Goal: Task Accomplishment & Management: Complete application form

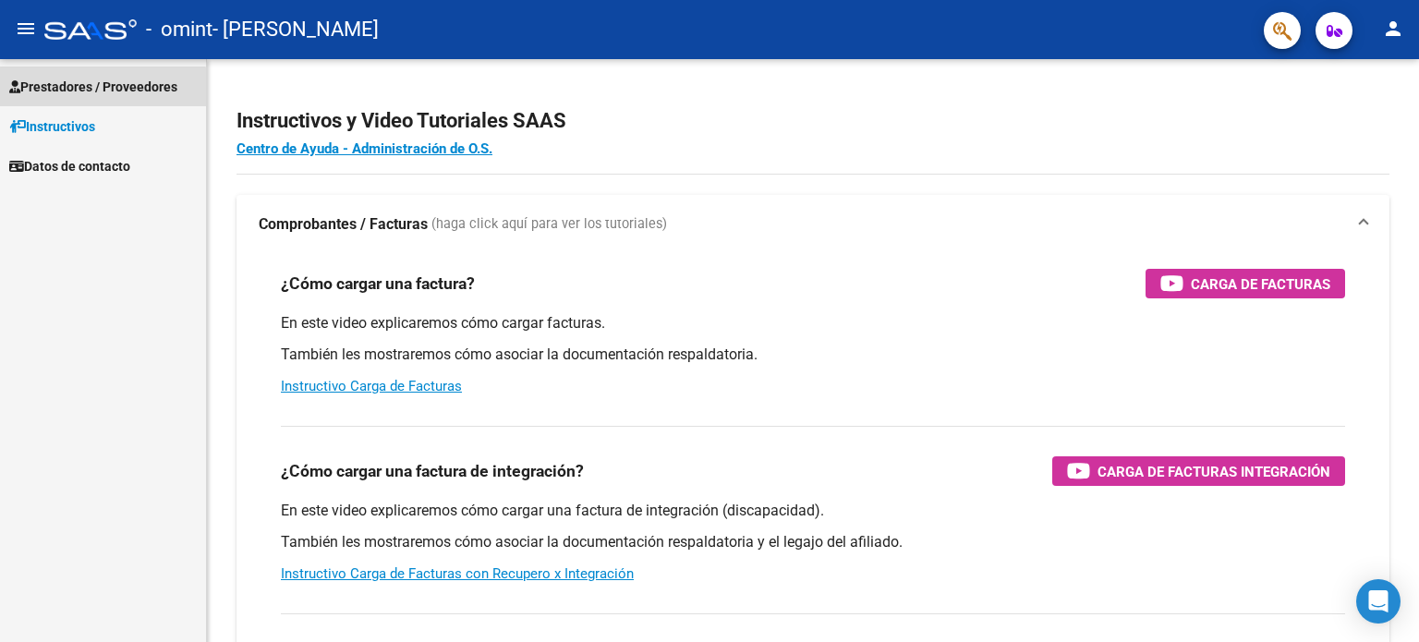
click at [74, 90] on span "Prestadores / Proveedores" at bounding box center [93, 87] width 168 height 20
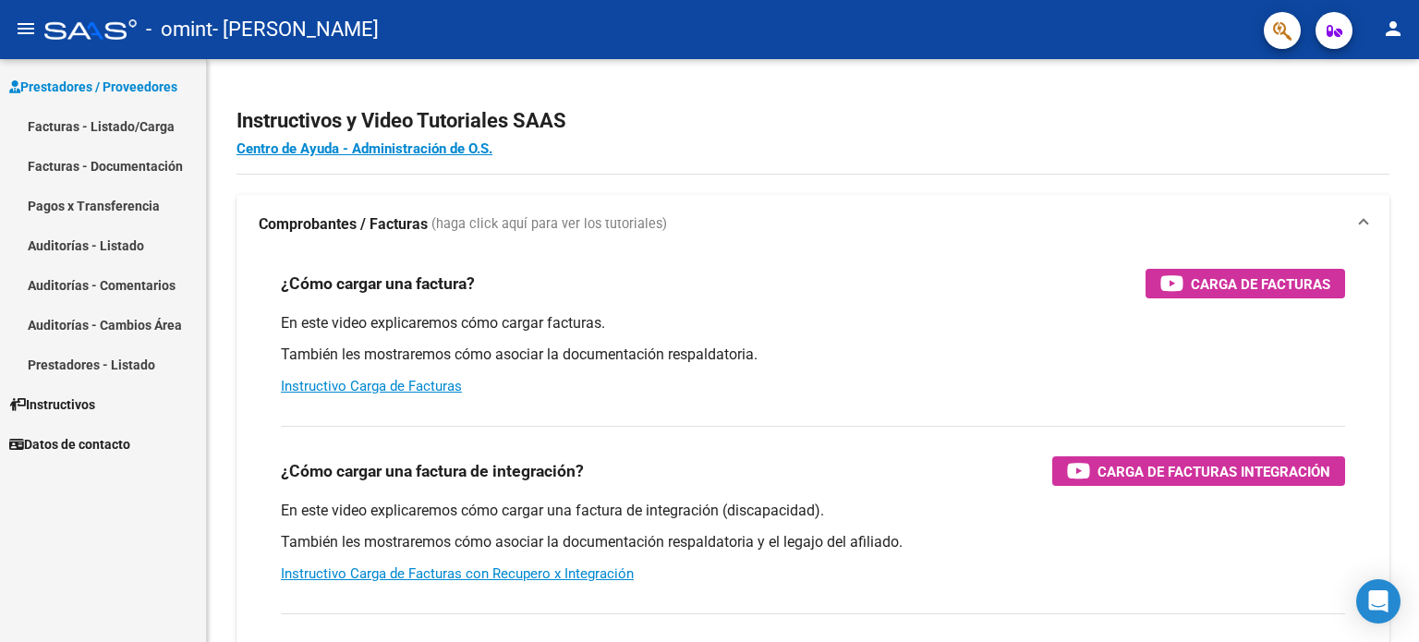
click at [85, 130] on link "Facturas - Listado/Carga" at bounding box center [103, 126] width 206 height 40
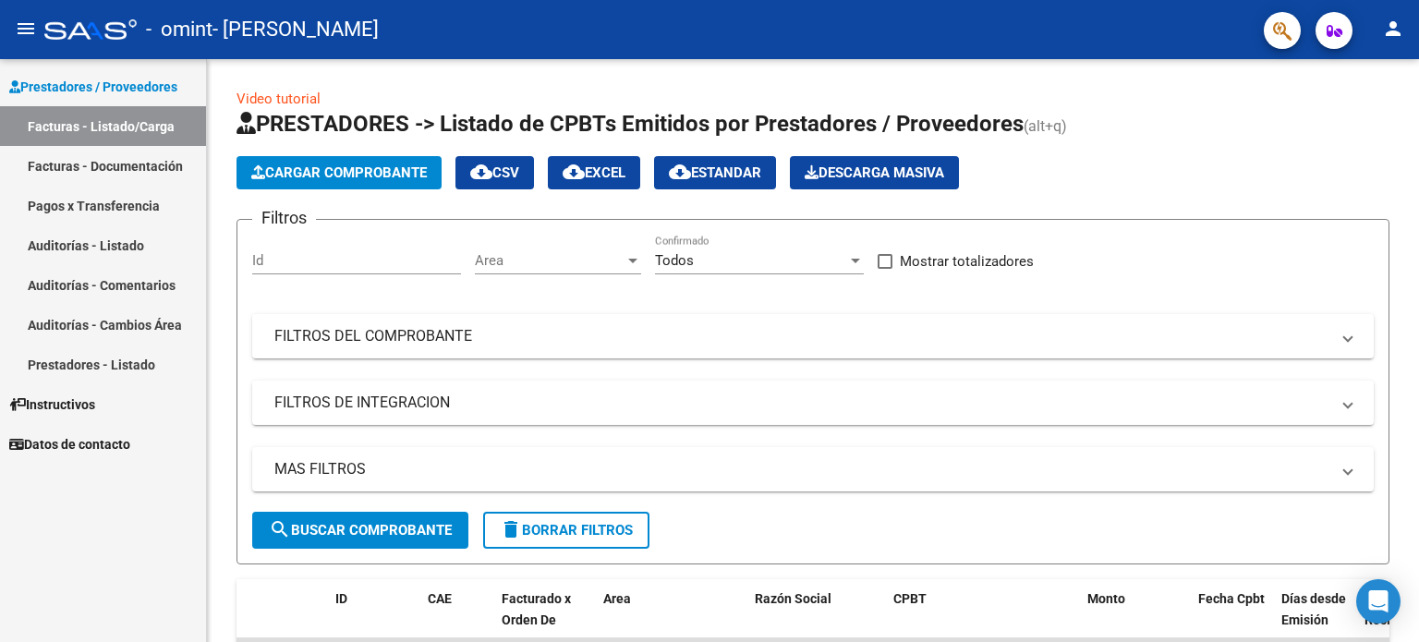
click at [101, 159] on link "Facturas - Documentación" at bounding box center [103, 166] width 206 height 40
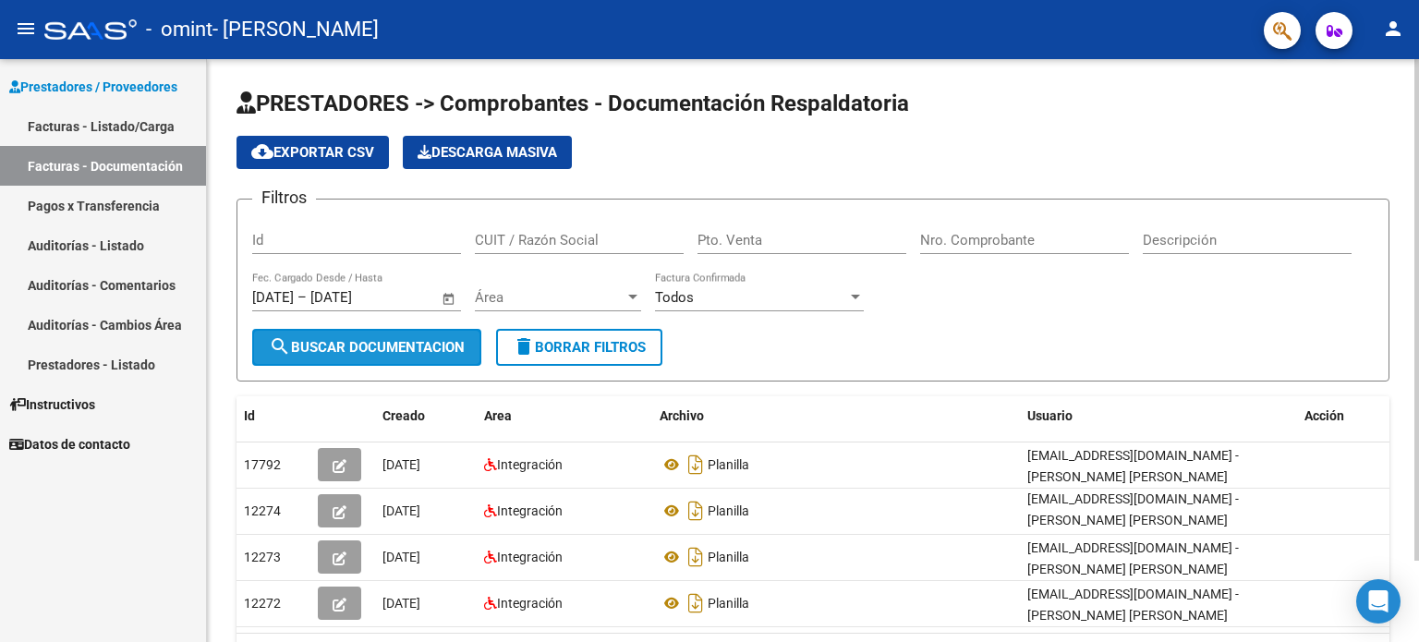
click at [360, 332] on button "search Buscar Documentacion" at bounding box center [366, 347] width 229 height 37
click at [352, 344] on span "search Buscar Documentacion" at bounding box center [367, 347] width 196 height 17
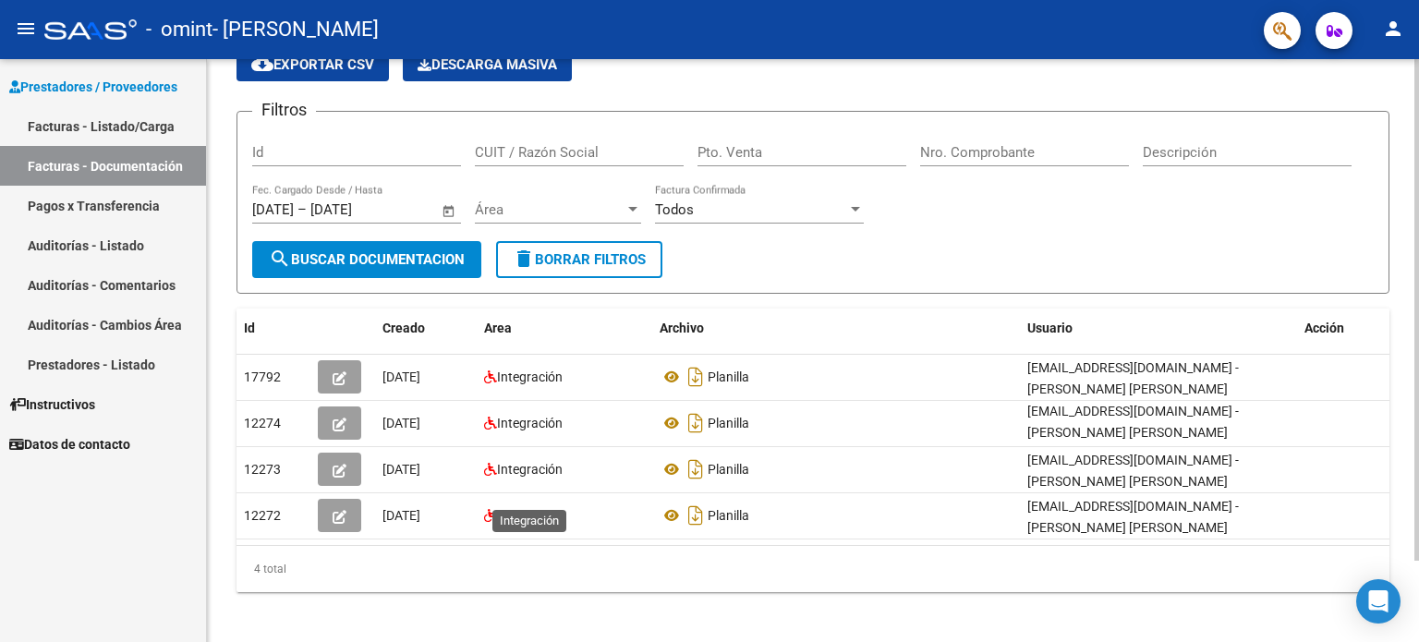
scroll to position [93, 0]
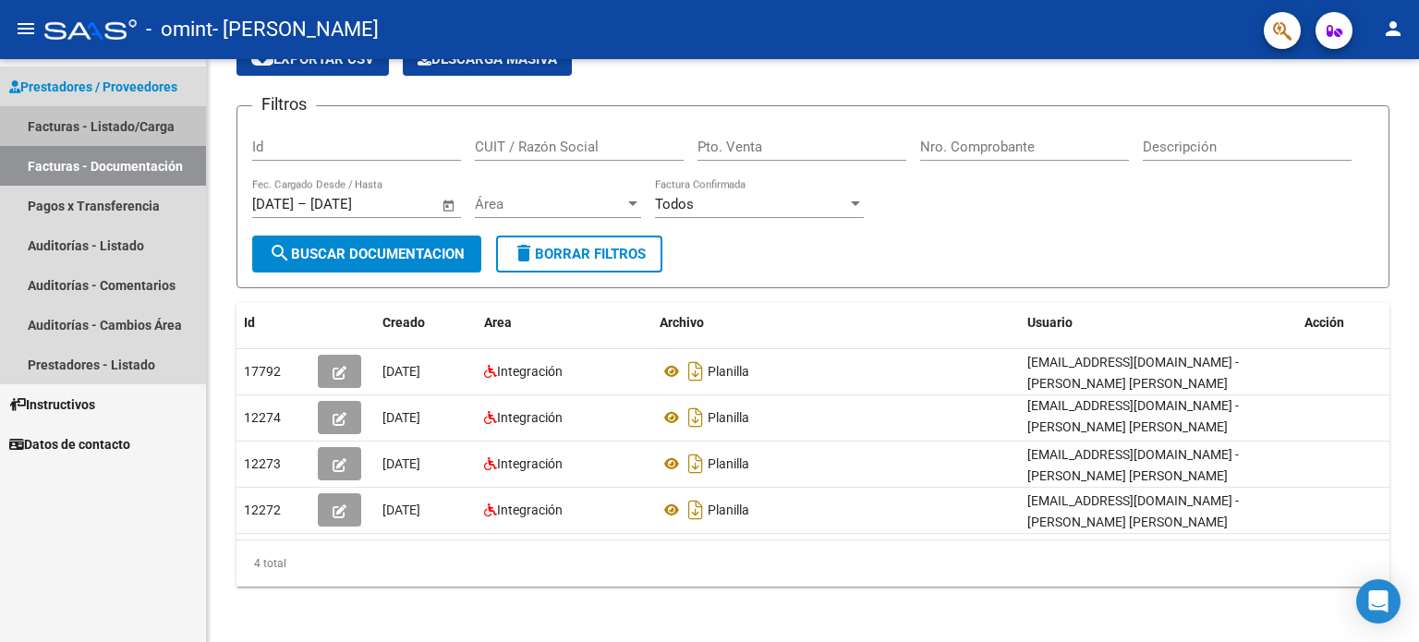
click at [98, 115] on link "Facturas - Listado/Carga" at bounding box center [103, 126] width 206 height 40
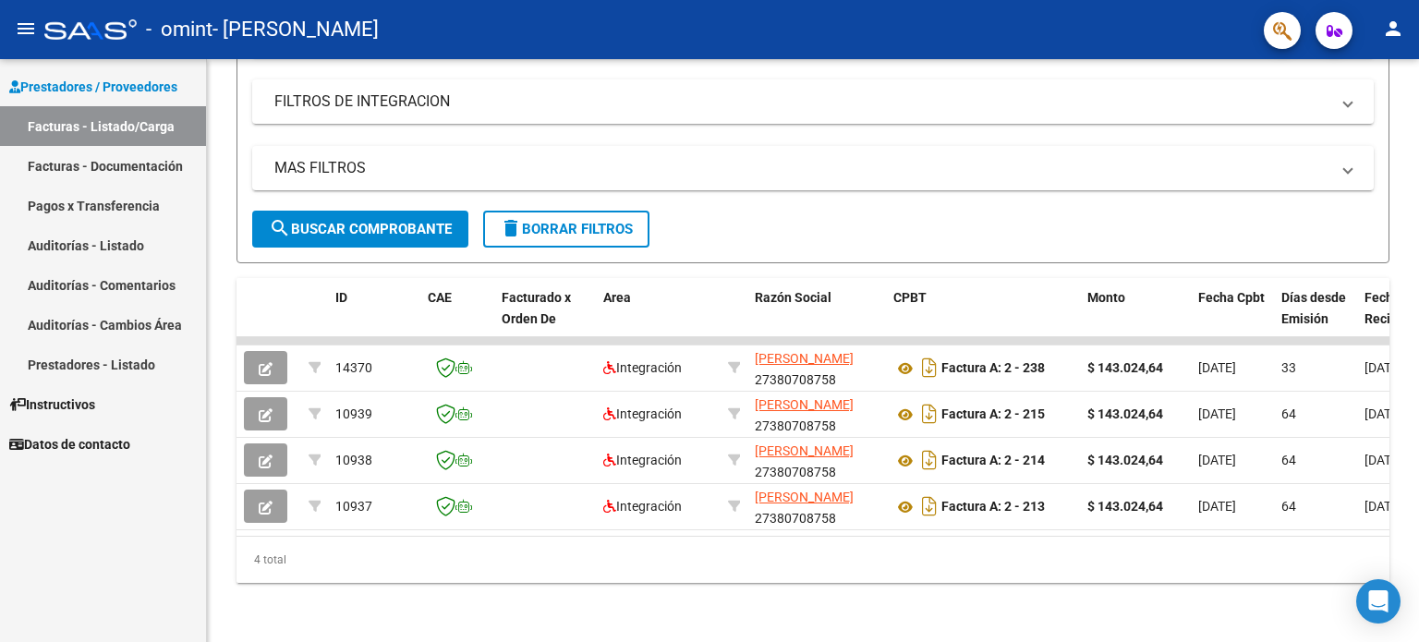
click at [108, 132] on link "Facturas - Listado/Carga" at bounding box center [103, 126] width 206 height 40
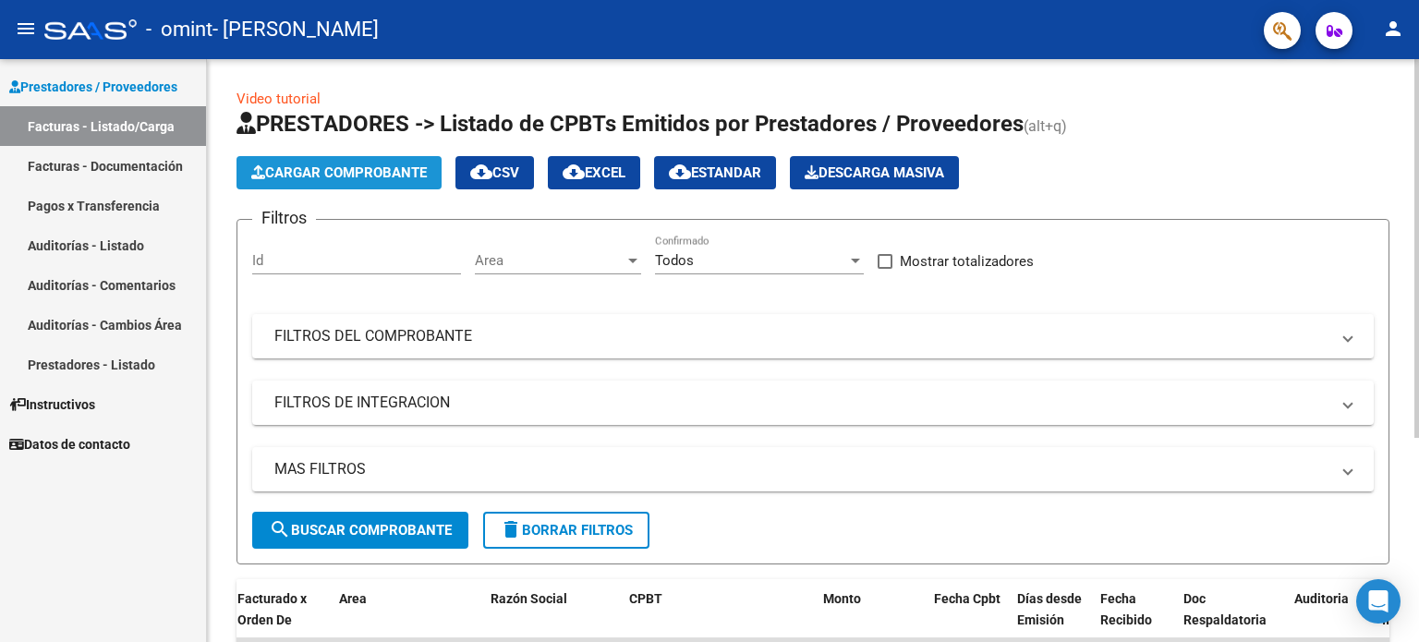
click at [389, 173] on span "Cargar Comprobante" at bounding box center [338, 172] width 175 height 17
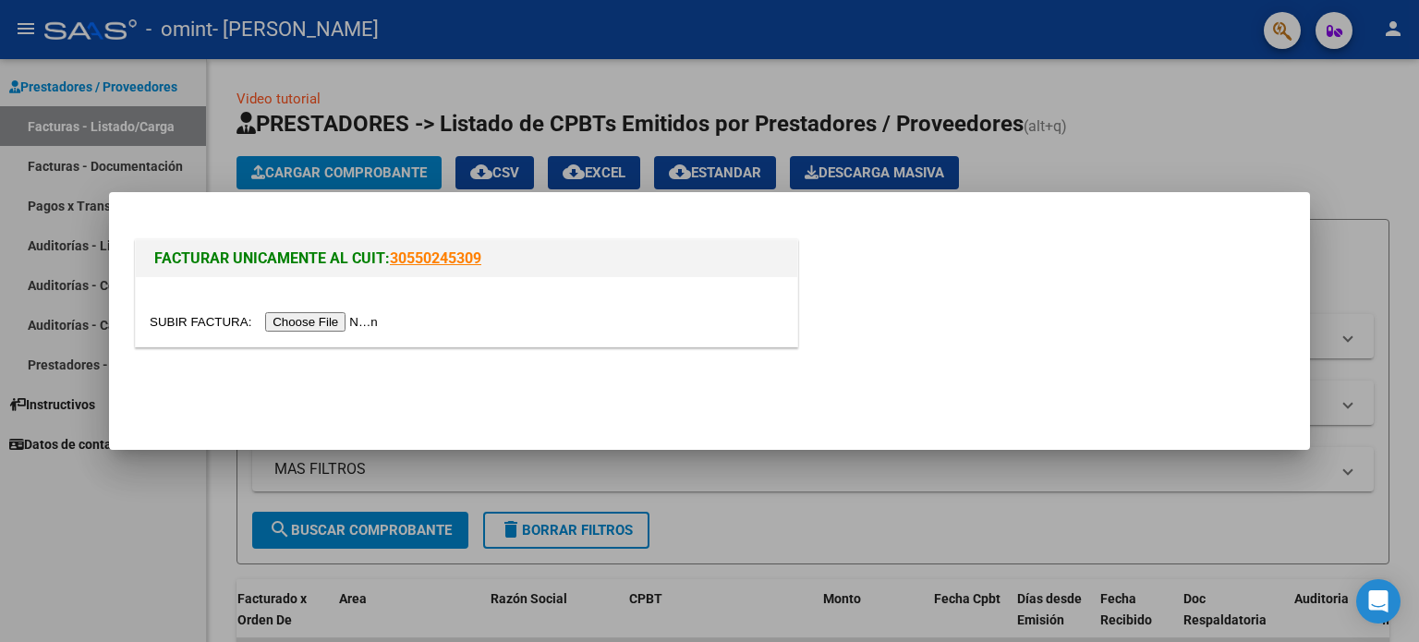
click at [356, 324] on input "file" at bounding box center [267, 321] width 234 height 19
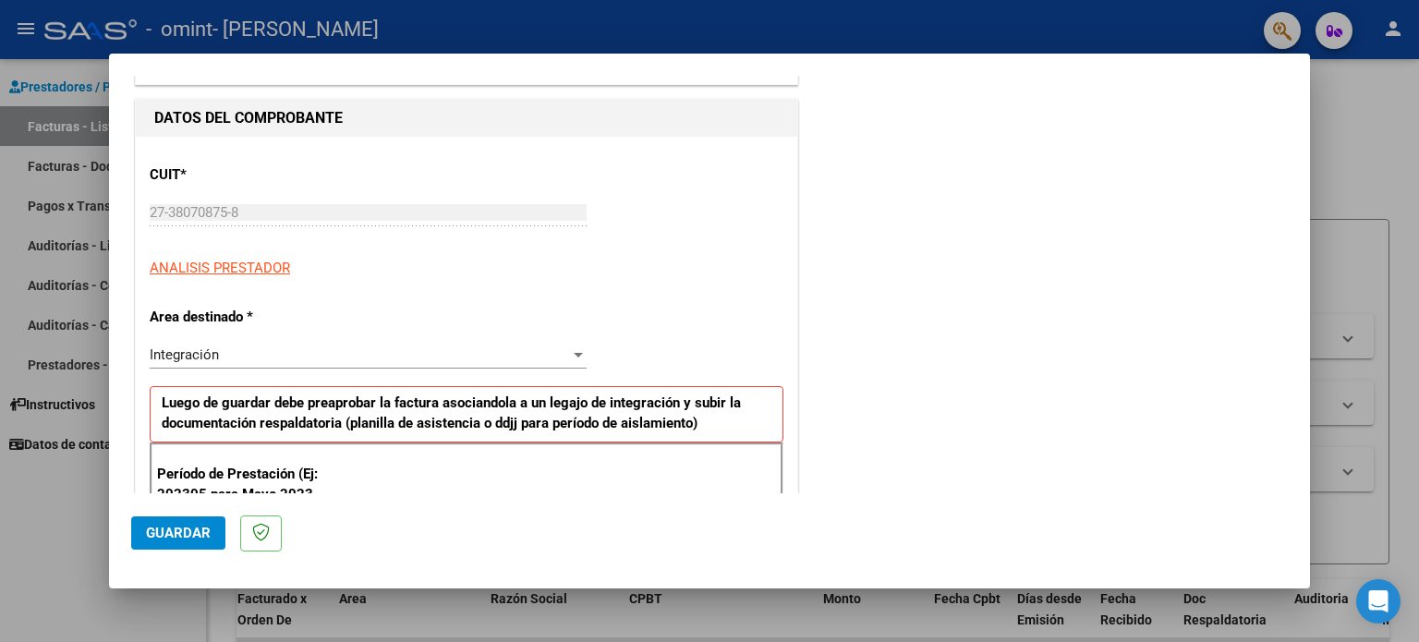
scroll to position [277, 0]
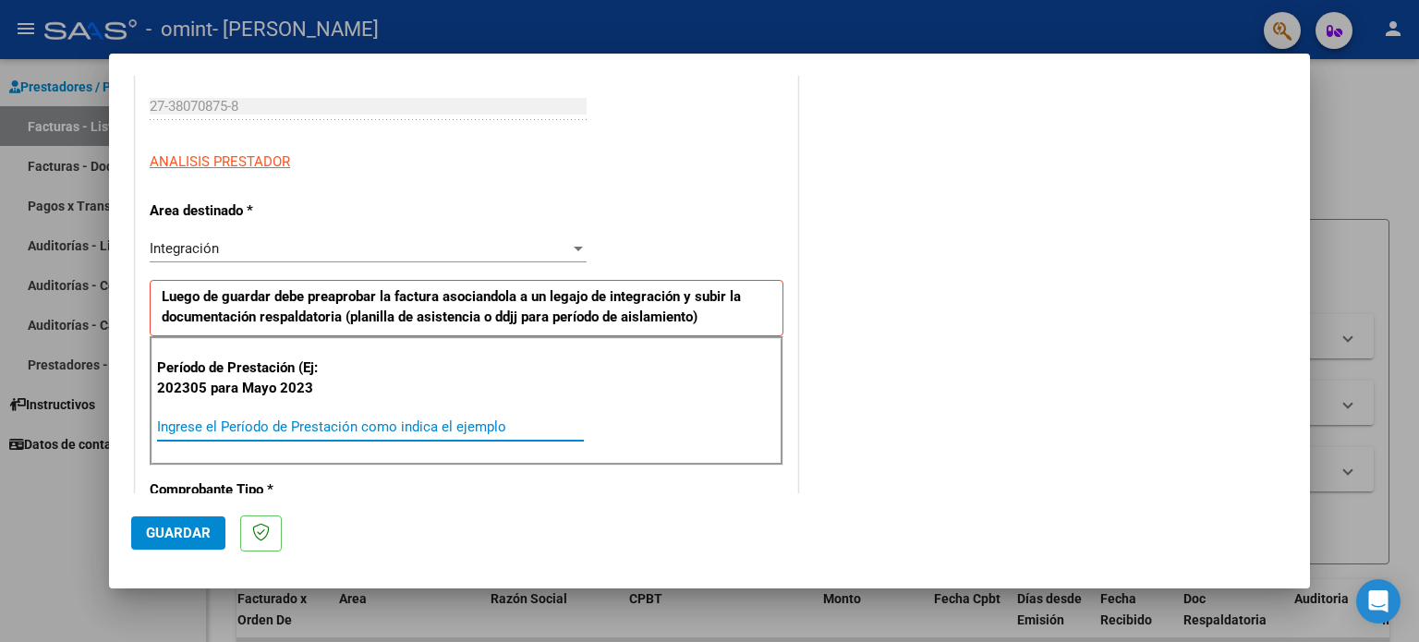
click at [213, 428] on input "Ingrese el Período de Prestación como indica el ejemplo" at bounding box center [370, 426] width 427 height 17
type input "202507"
click at [308, 253] on div "Integración" at bounding box center [360, 248] width 420 height 17
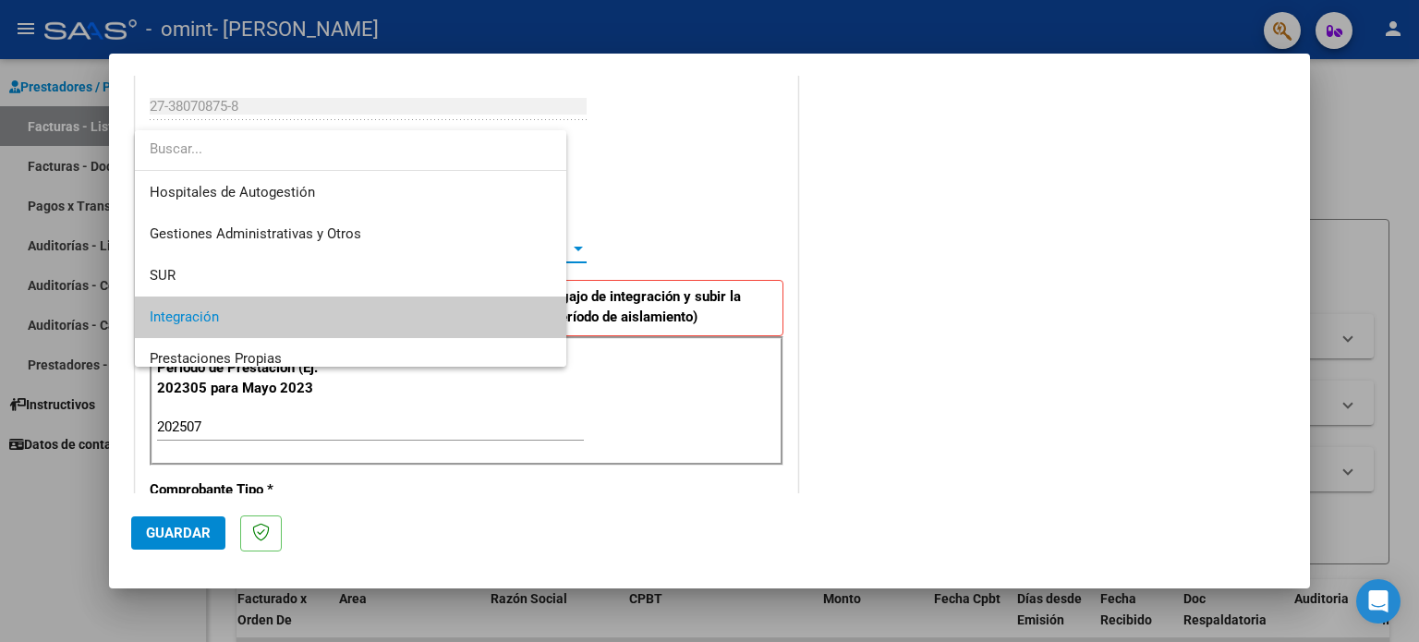
scroll to position [68, 0]
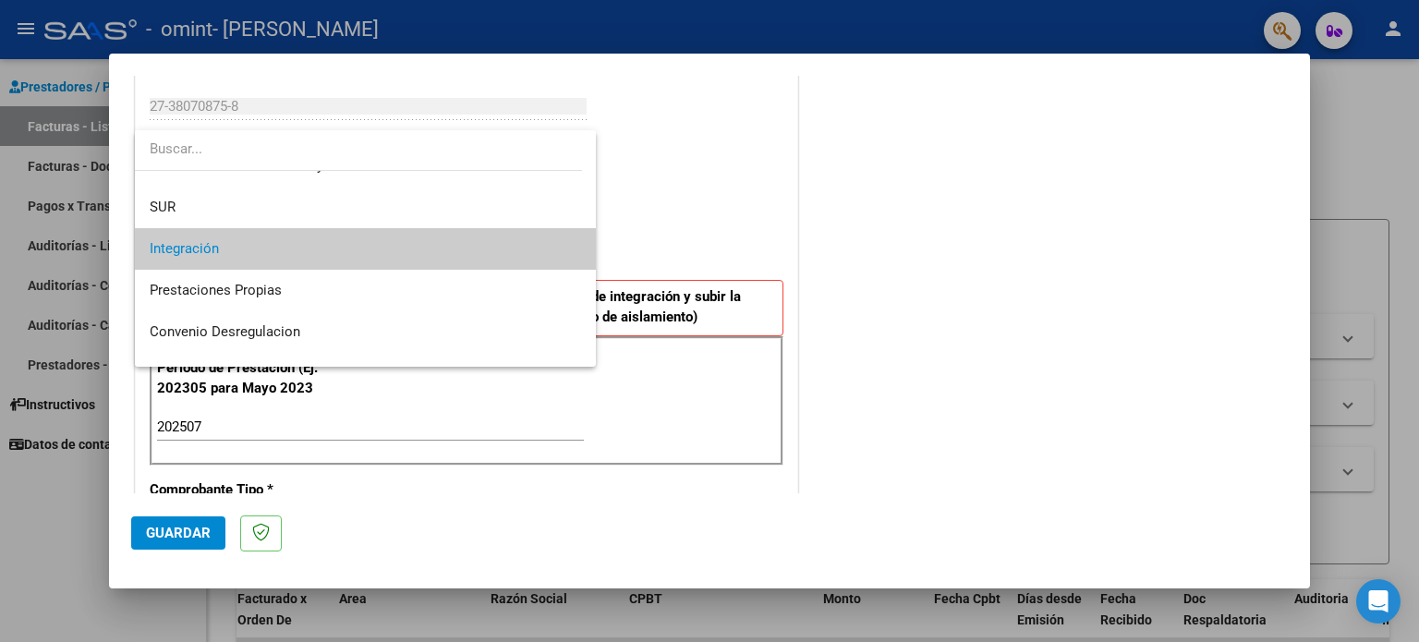
click at [308, 253] on span "Integración" at bounding box center [366, 249] width 432 height 42
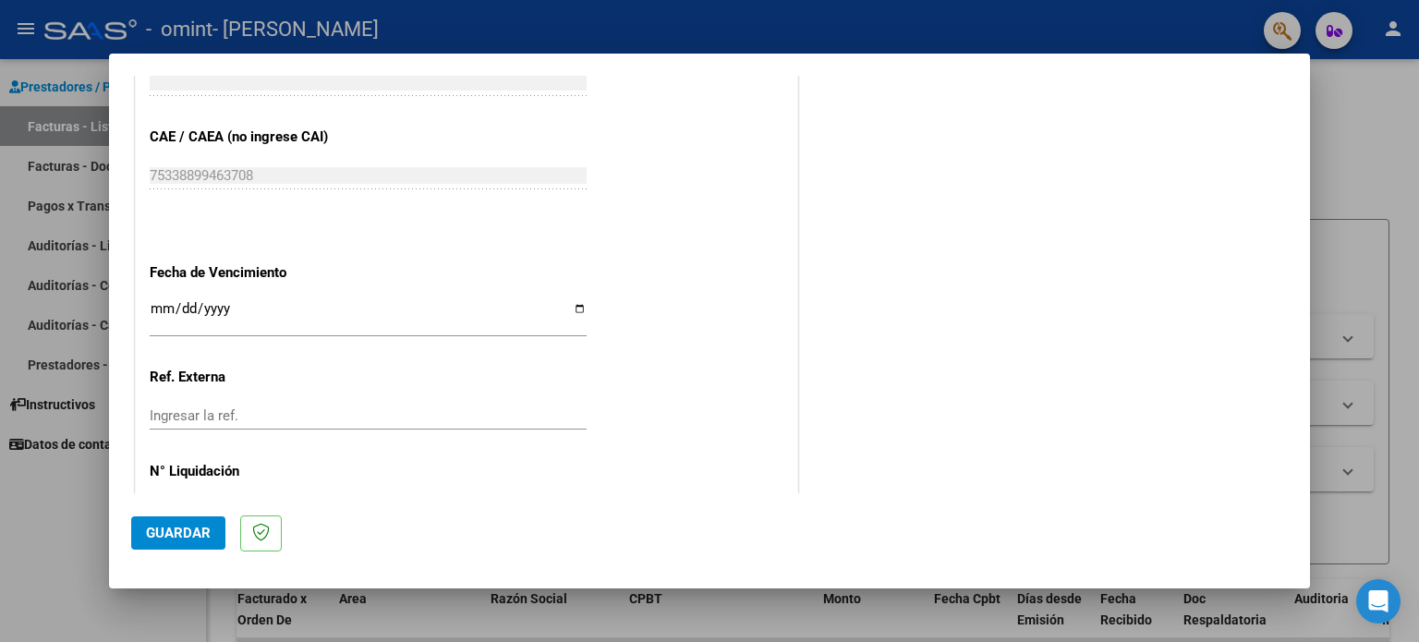
scroll to position [1171, 0]
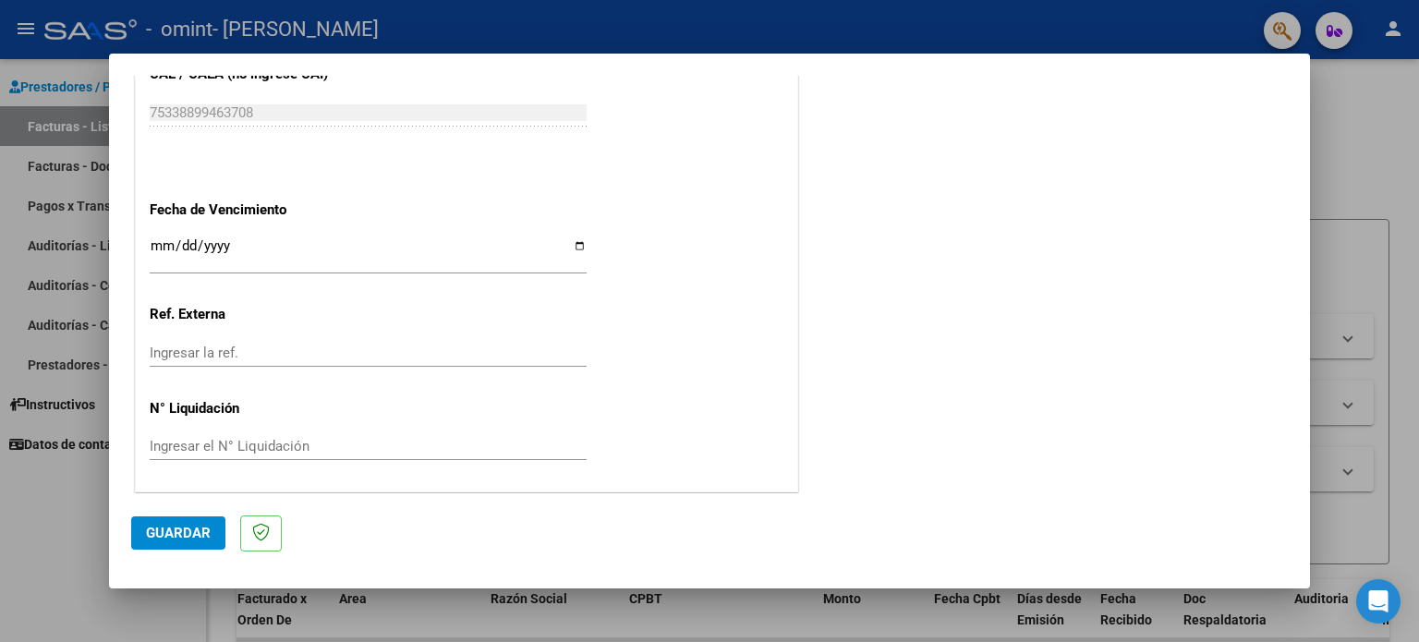
click at [161, 525] on span "Guardar" at bounding box center [178, 533] width 65 height 17
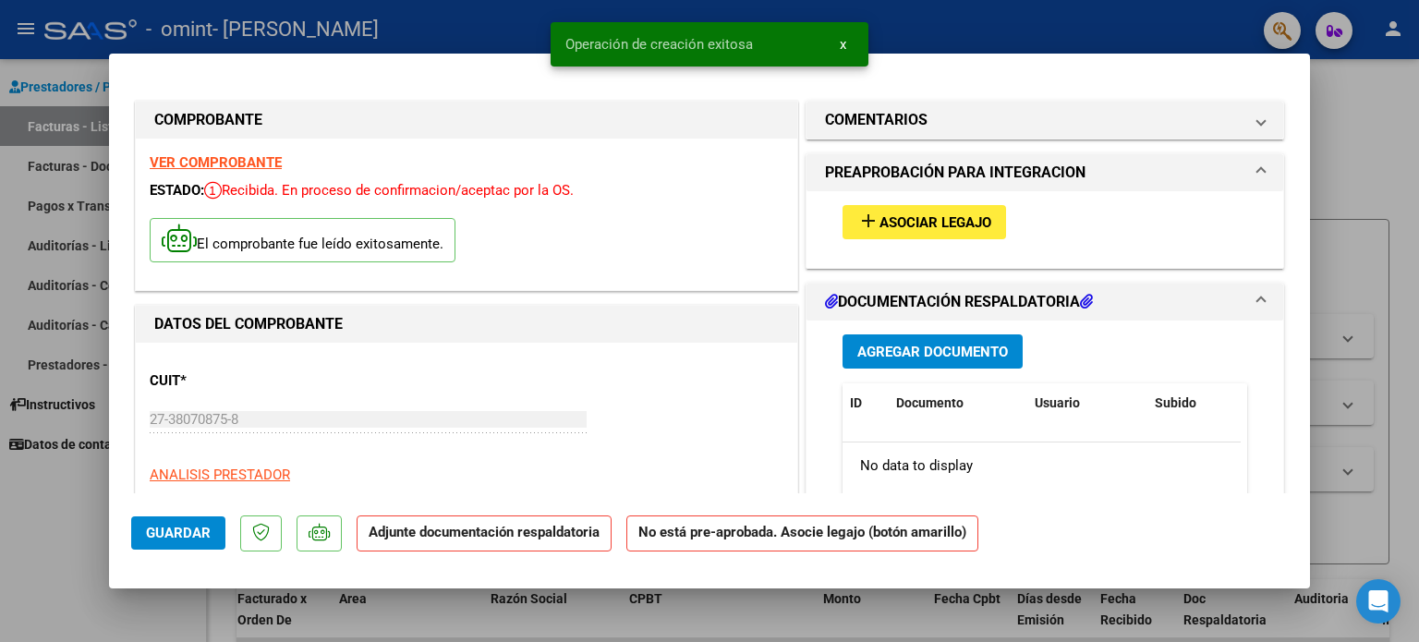
click at [830, 218] on div "add Asociar Legajo" at bounding box center [1044, 222] width 432 height 62
click at [865, 221] on mat-icon "add" at bounding box center [868, 221] width 22 height 22
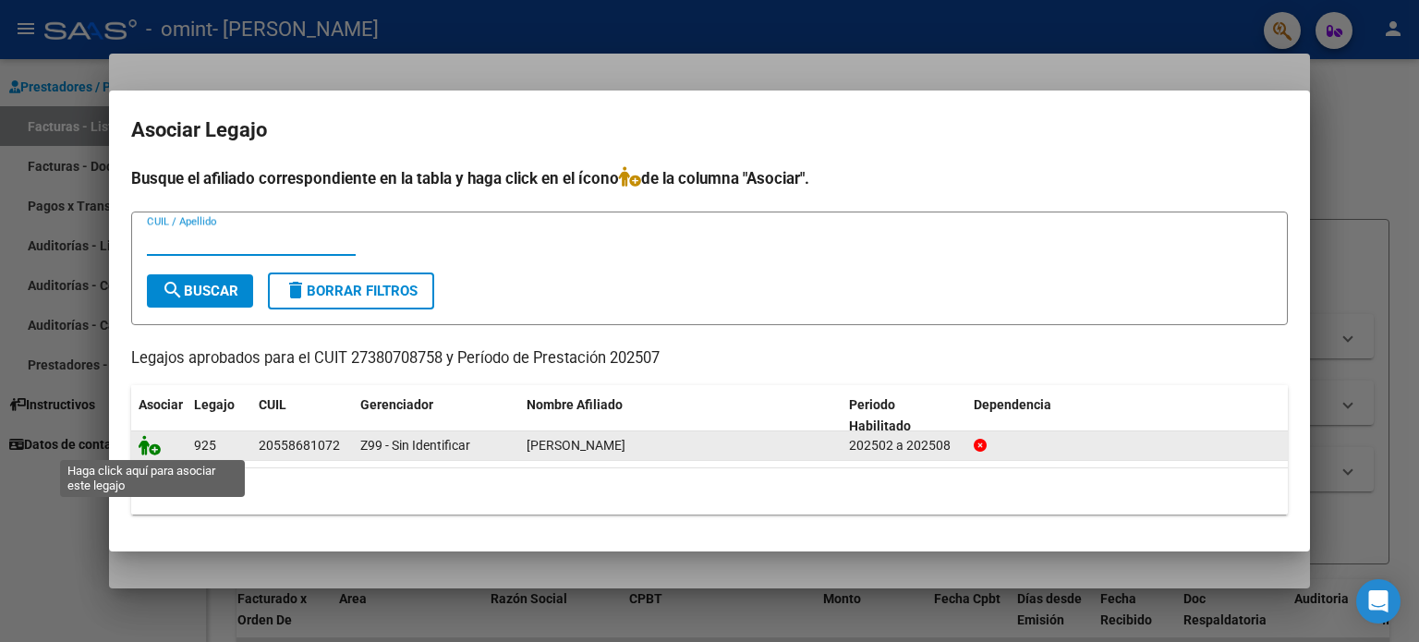
click at [153, 446] on icon at bounding box center [150, 445] width 22 height 20
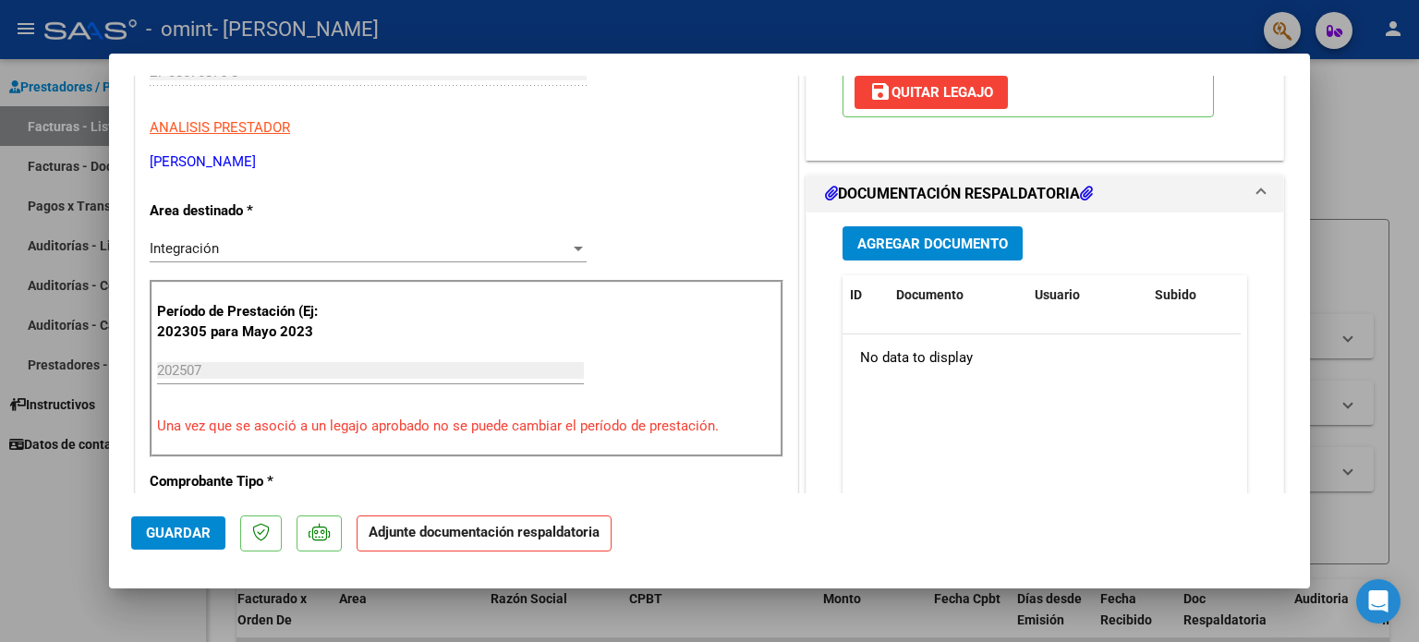
scroll to position [369, 0]
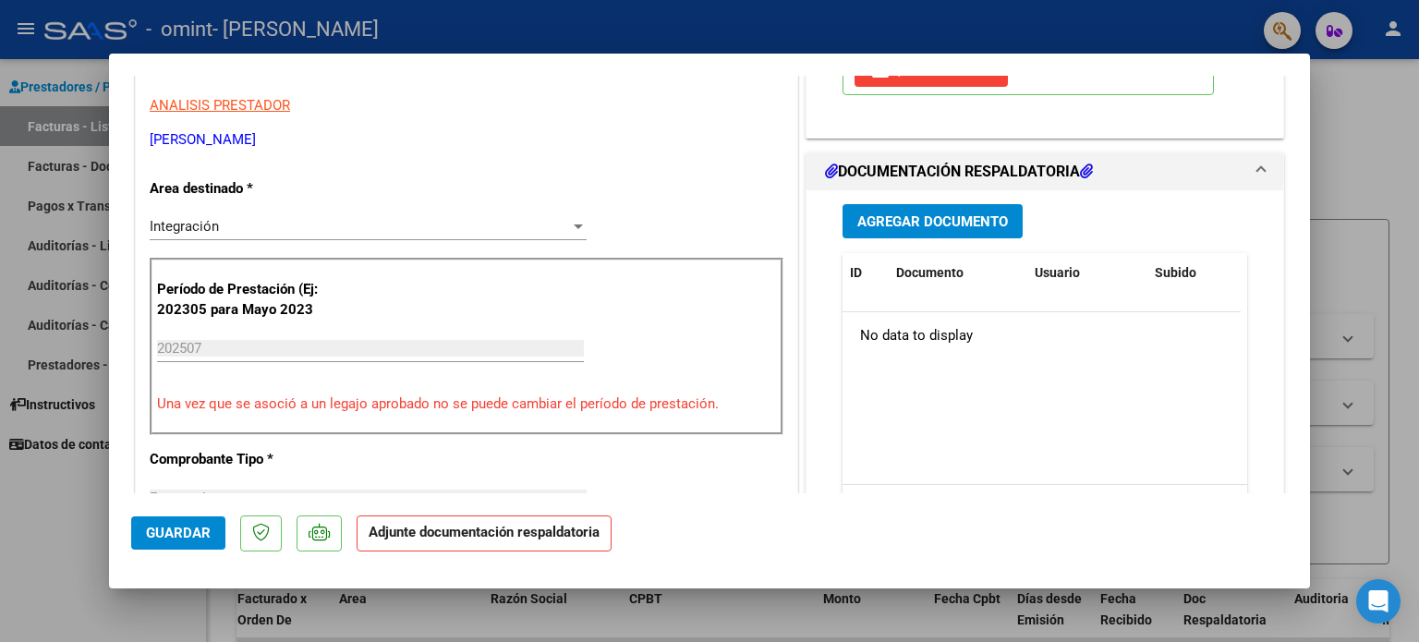
click at [920, 210] on button "Agregar Documento" at bounding box center [932, 221] width 180 height 34
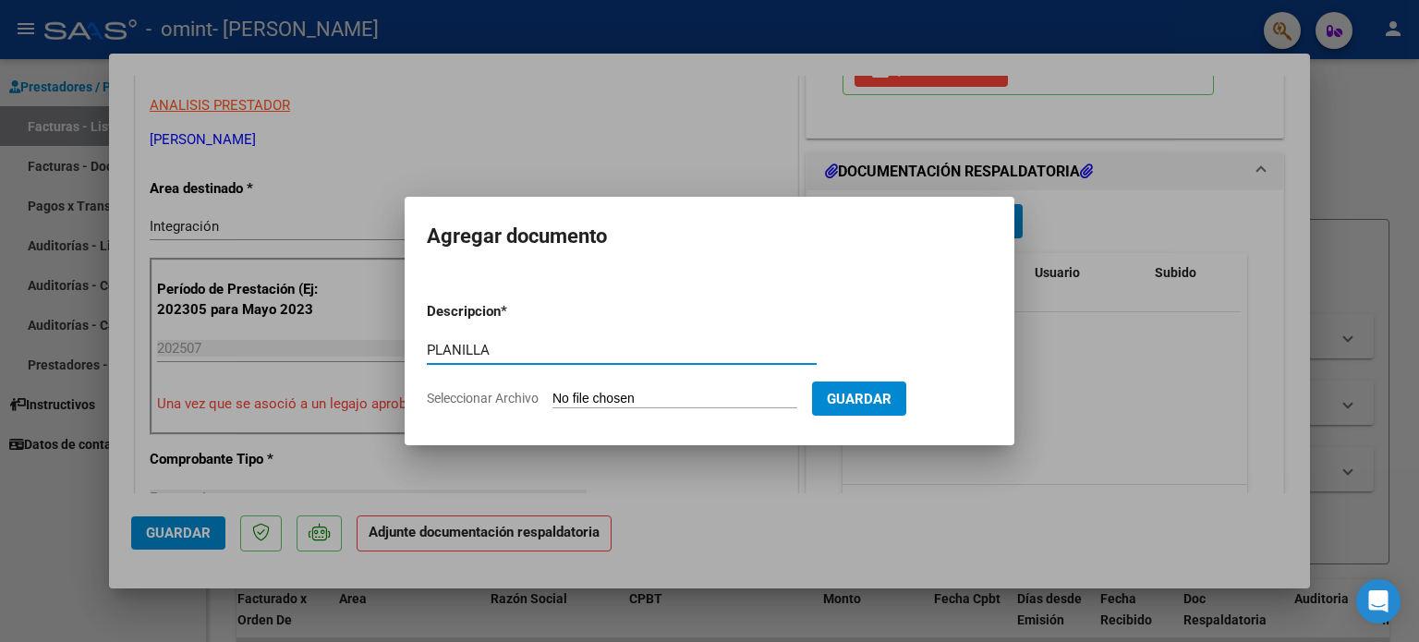
type input "PLANILLA"
click at [665, 394] on input "Seleccionar Archivo" at bounding box center [674, 400] width 245 height 18
type input "C:\fakepath\PLANILLA [PERSON_NAME].pdf"
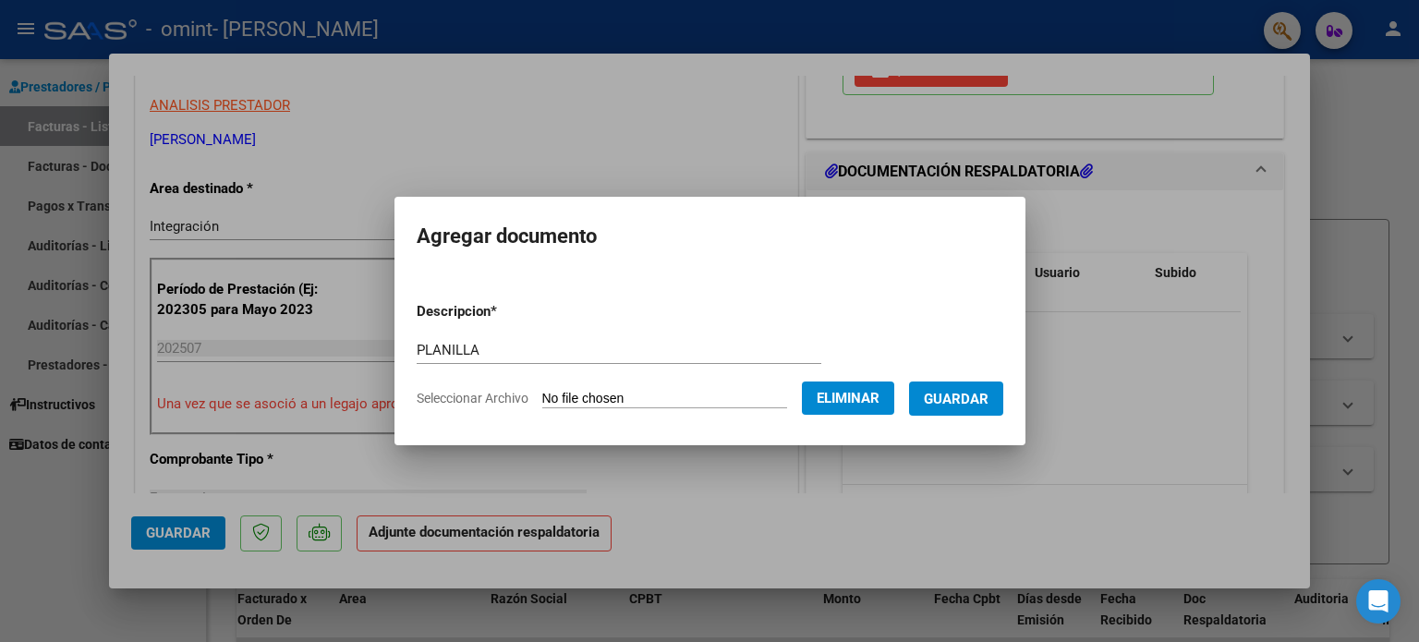
click at [961, 398] on span "Guardar" at bounding box center [956, 399] width 65 height 17
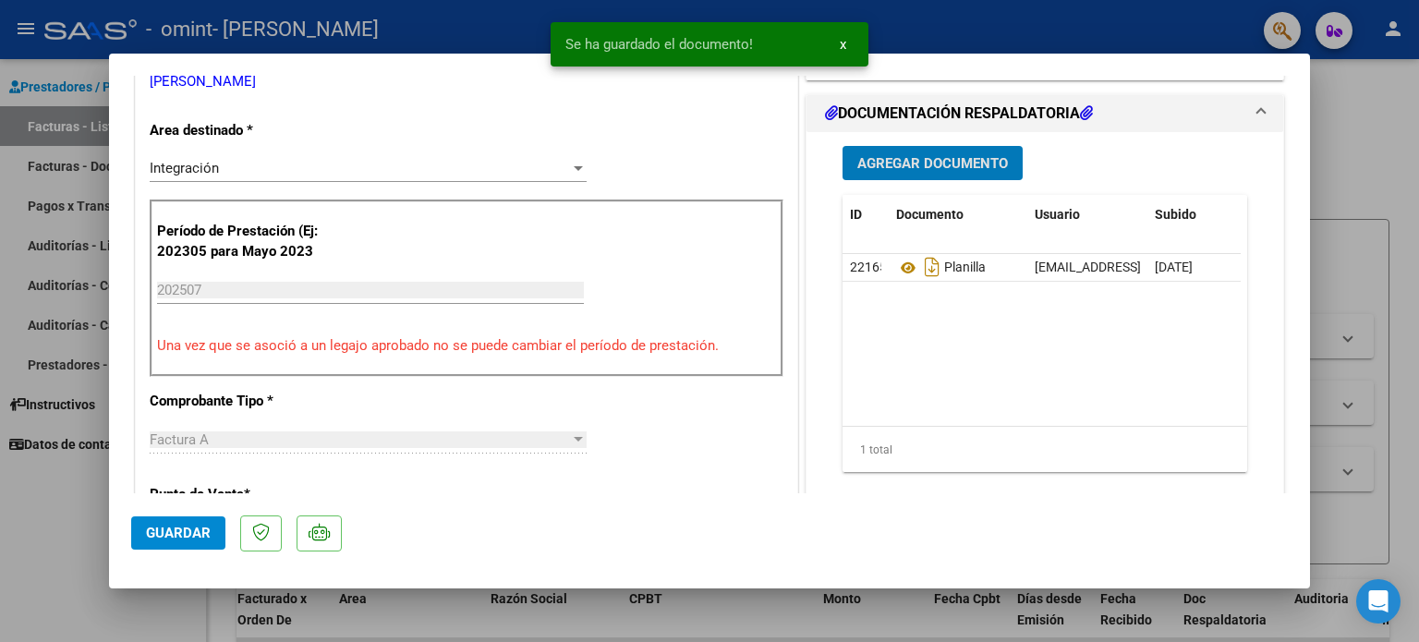
scroll to position [0, 0]
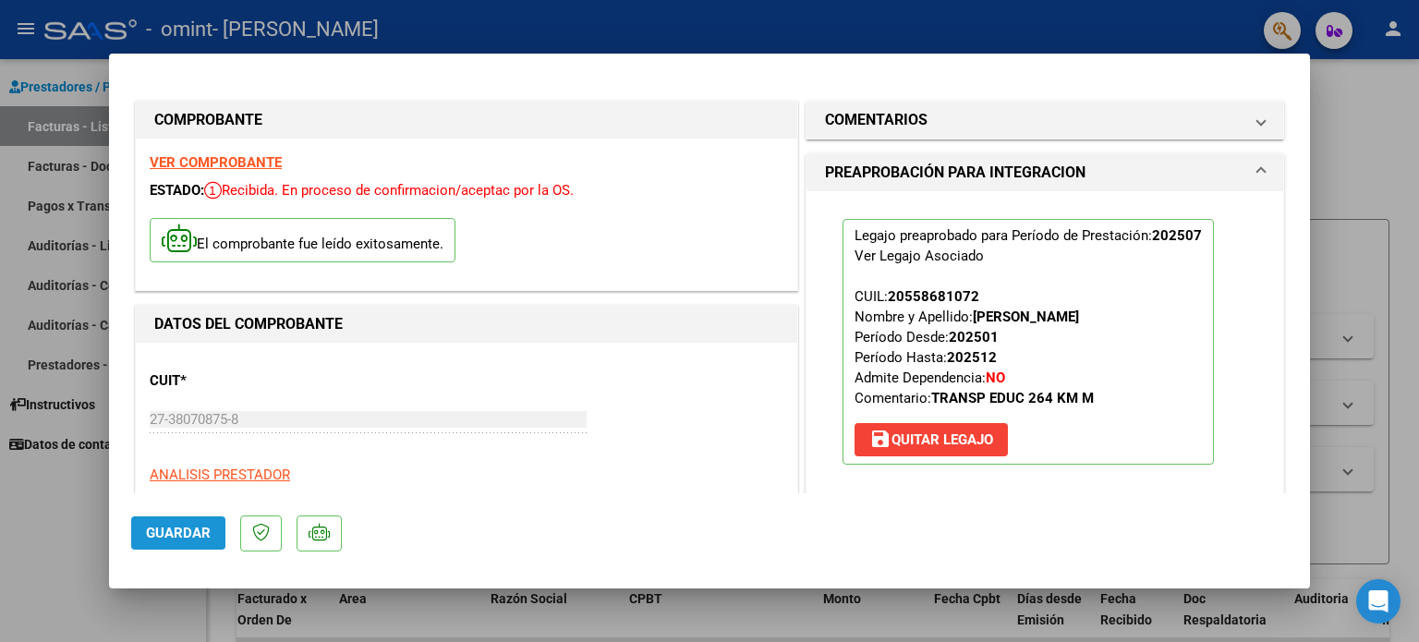
click at [181, 527] on span "Guardar" at bounding box center [178, 533] width 65 height 17
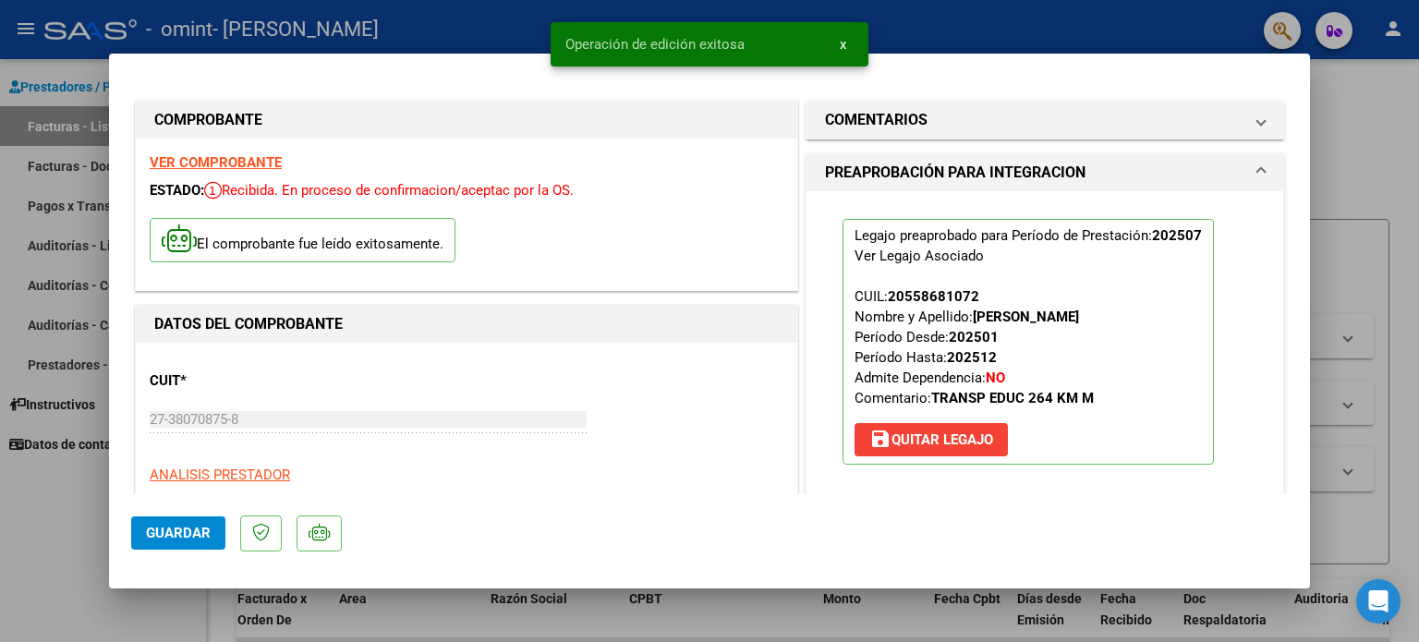
click at [1363, 115] on div at bounding box center [709, 321] width 1419 height 642
type input "$ 0,00"
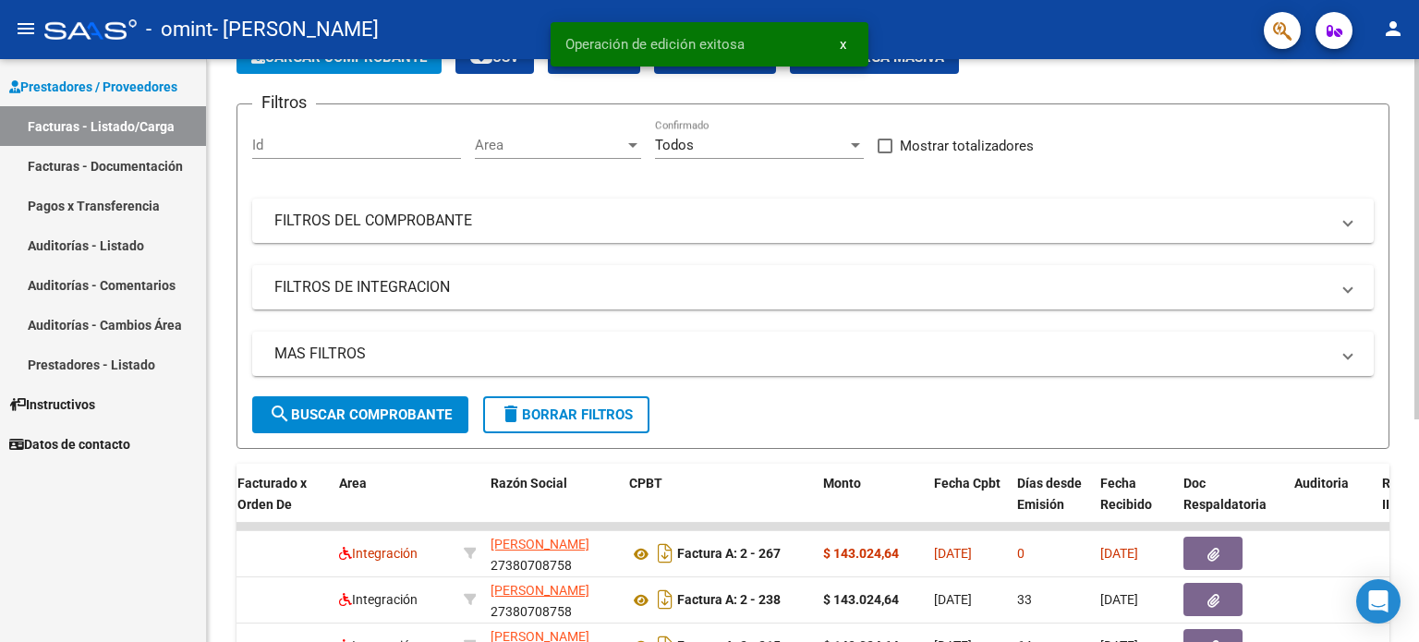
scroll to position [277, 0]
